Goal: Find specific page/section: Find specific page/section

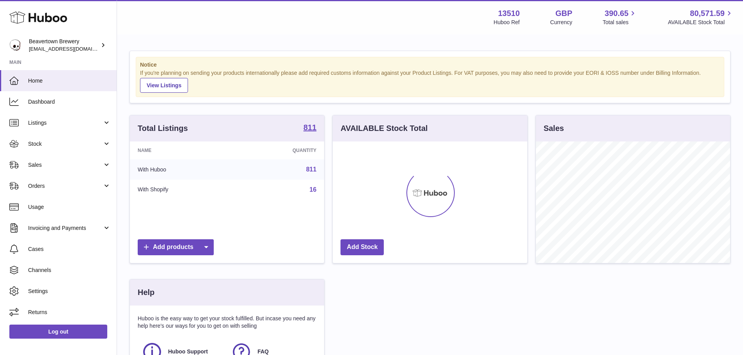
scroll to position [122, 197]
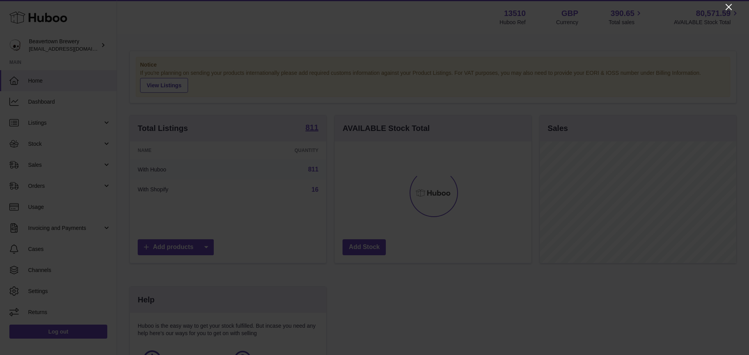
click at [730, 3] on icon "Close" at bounding box center [728, 6] width 9 height 9
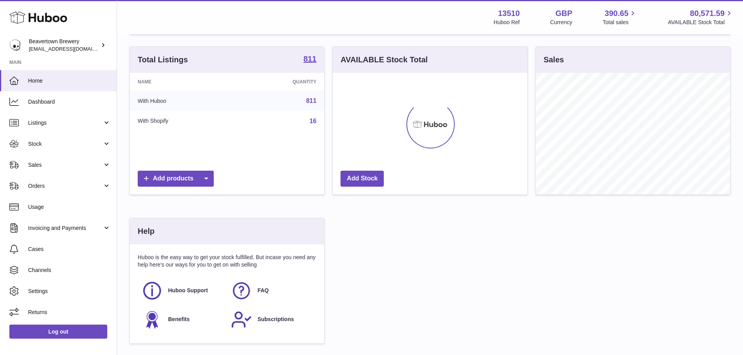
scroll to position [0, 0]
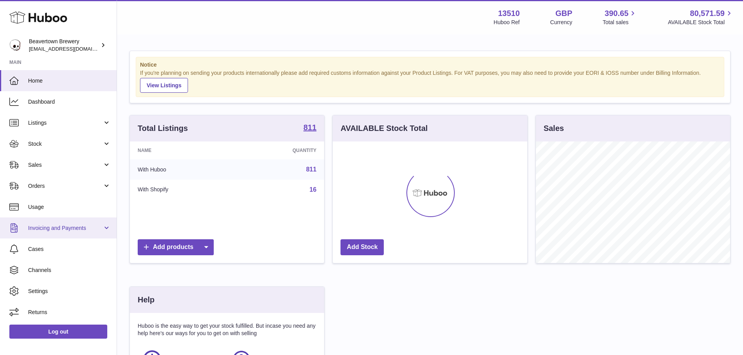
click at [90, 233] on link "Invoicing and Payments" at bounding box center [58, 228] width 117 height 21
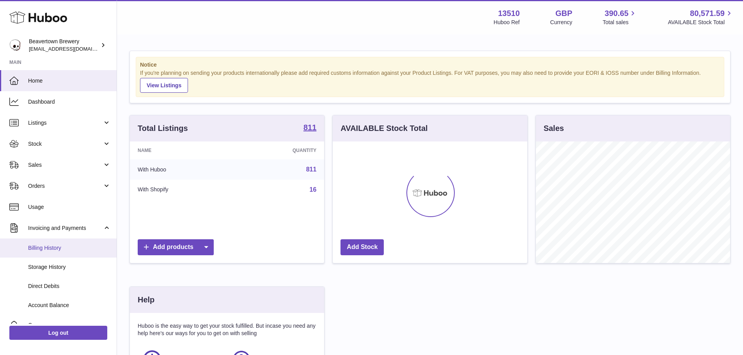
click at [91, 255] on link "Billing History" at bounding box center [58, 248] width 117 height 19
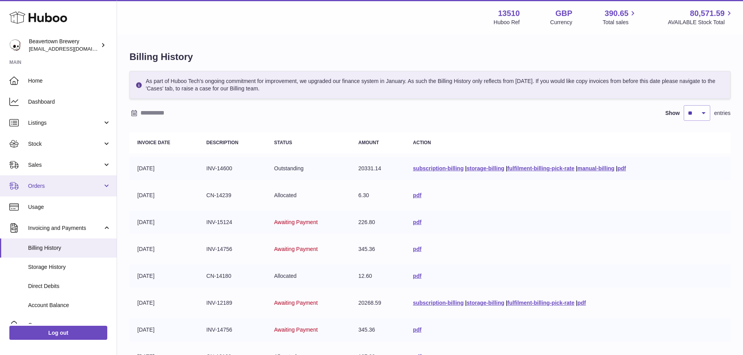
click at [27, 188] on link "Orders" at bounding box center [58, 186] width 117 height 21
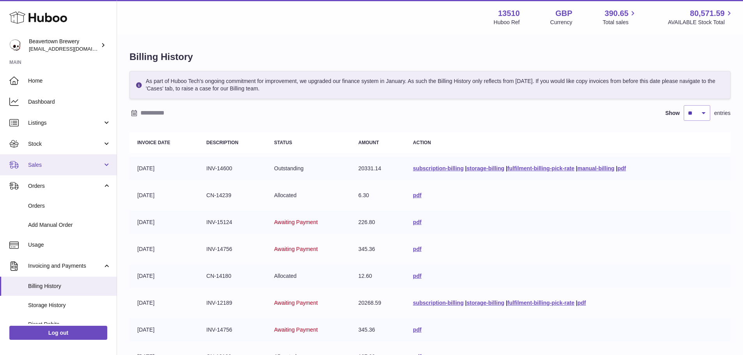
click at [39, 172] on link "Sales" at bounding box center [58, 165] width 117 height 21
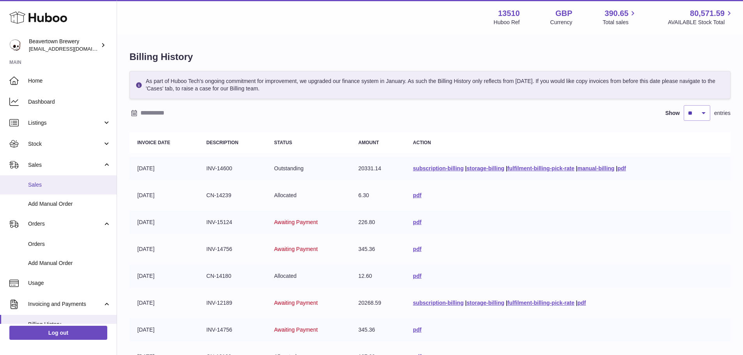
click at [43, 181] on link "Sales" at bounding box center [58, 185] width 117 height 19
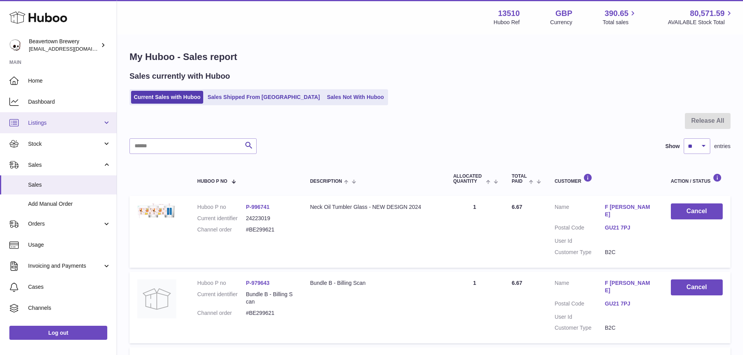
click at [69, 127] on link "Listings" at bounding box center [58, 122] width 117 height 21
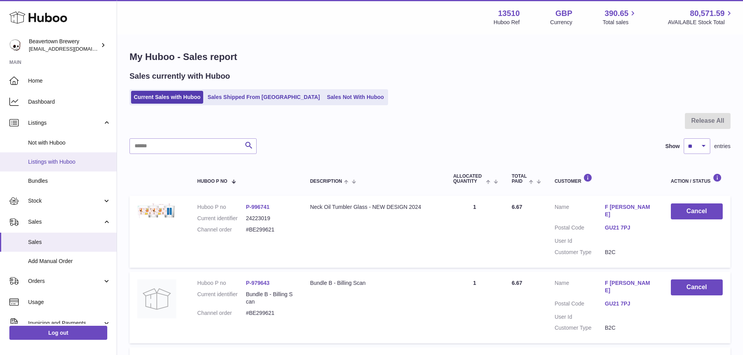
click at [53, 162] on span "Listings with Huboo" at bounding box center [69, 161] width 83 height 7
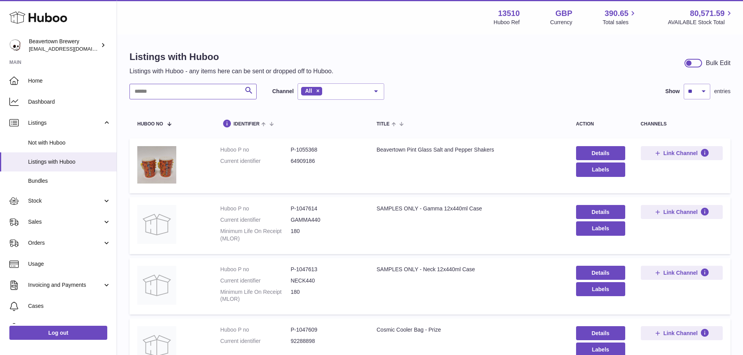
click at [191, 88] on input "text" at bounding box center [193, 92] width 127 height 16
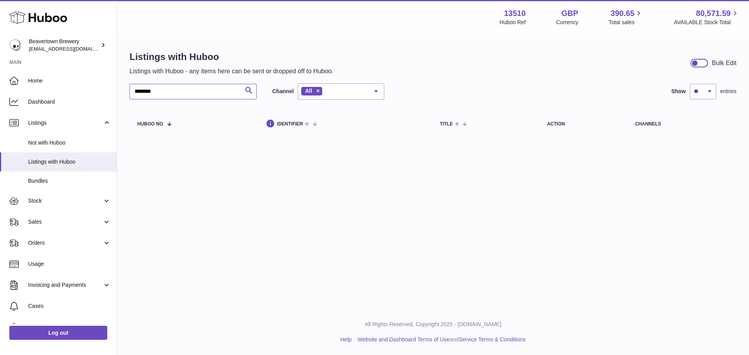
type input "********"
